Goal: Communication & Community: Connect with others

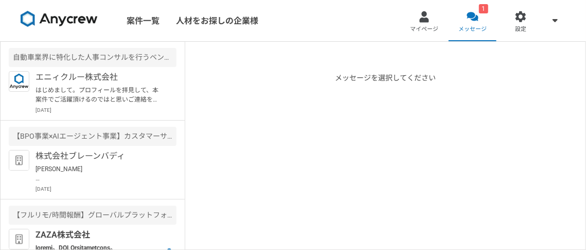
scroll to position [263, 0]
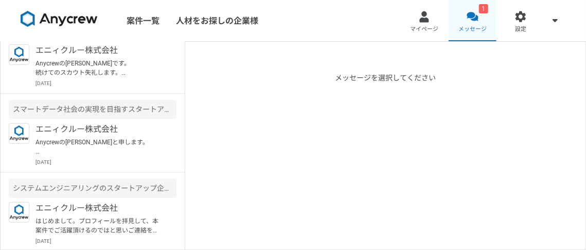
click at [478, 25] on span "メッセージ" at bounding box center [472, 29] width 28 height 8
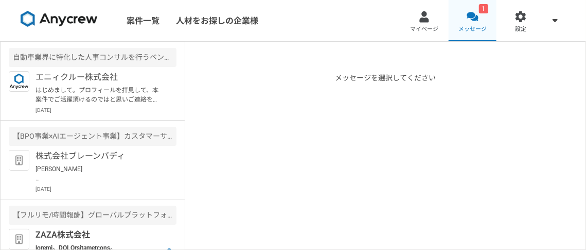
click at [478, 23] on link "1 メッセージ" at bounding box center [473, 20] width 48 height 41
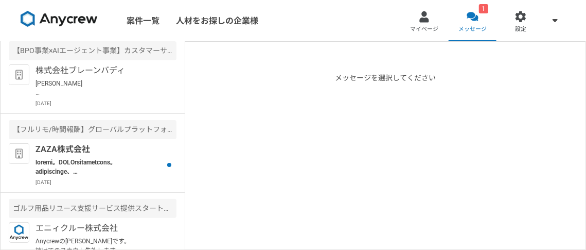
scroll to position [90, 0]
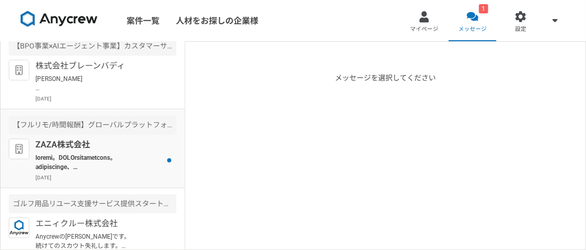
click at [80, 145] on p "ZAZA株式会社" at bounding box center [98, 144] width 127 height 12
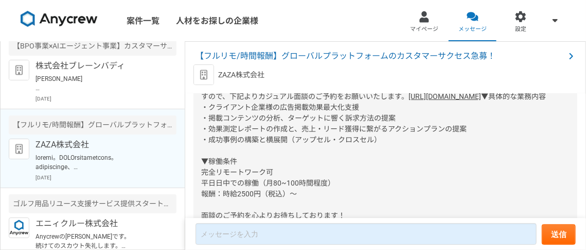
scroll to position [96, 0]
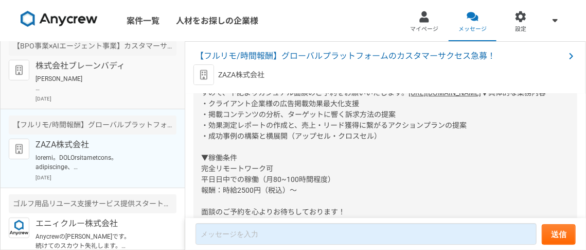
click at [79, 70] on p "株式会社ブレーンバディ" at bounding box center [98, 66] width 127 height 12
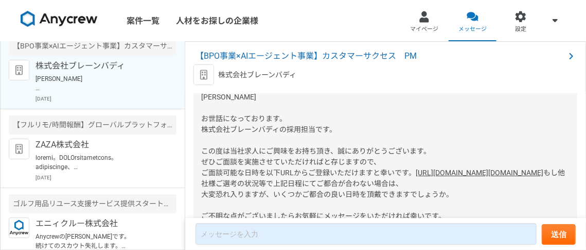
scroll to position [115, 0]
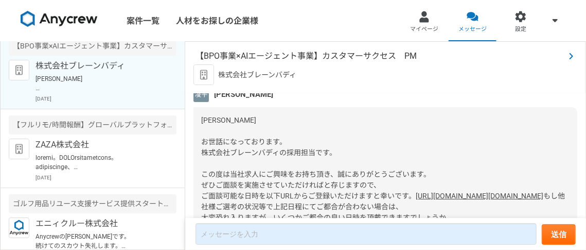
click at [336, 57] on span "【BPO事業×AIエージェント事業】カスタマーサクセス　PM" at bounding box center [380, 56] width 369 height 12
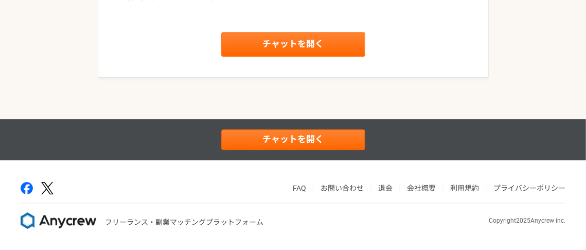
scroll to position [1444, 0]
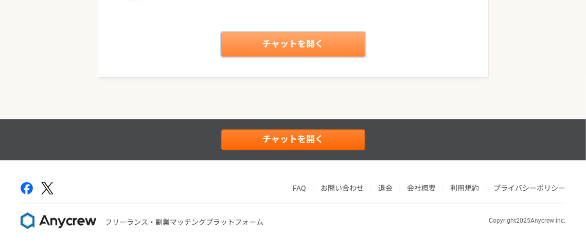
click at [319, 41] on link "チャットを開く" at bounding box center [293, 44] width 144 height 25
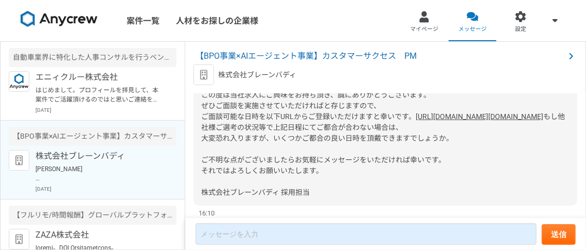
scroll to position [175, 0]
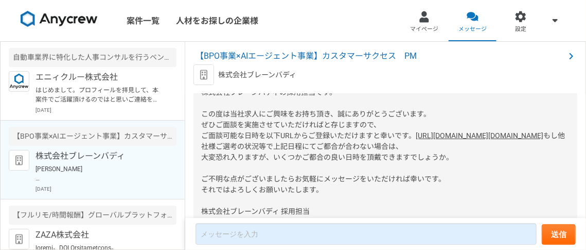
click at [416, 139] on link "[URL][DOMAIN_NAME][DOMAIN_NAME]" at bounding box center [480, 135] width 128 height 8
